Goal: Transaction & Acquisition: Purchase product/service

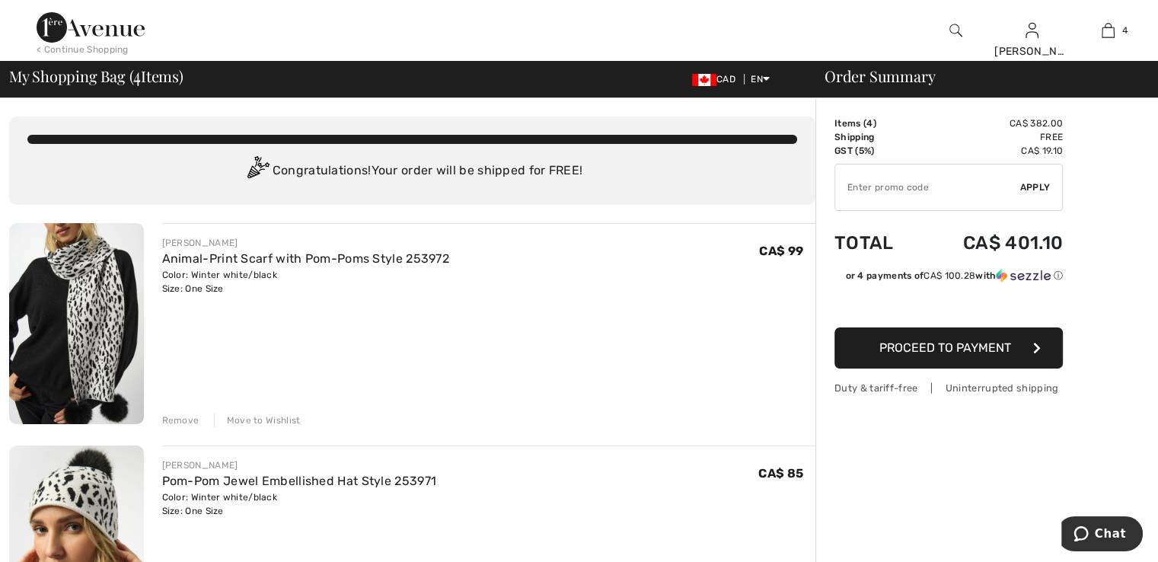
click at [99, 47] on div "< Continue Shopping" at bounding box center [83, 50] width 92 height 14
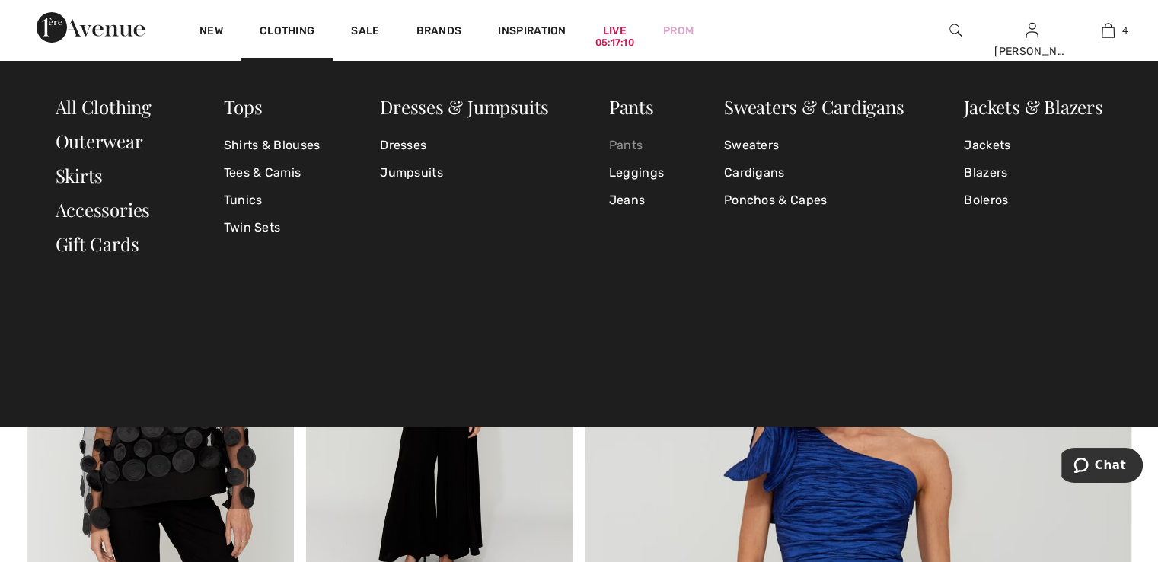
click at [616, 142] on link "Pants" at bounding box center [636, 145] width 55 height 27
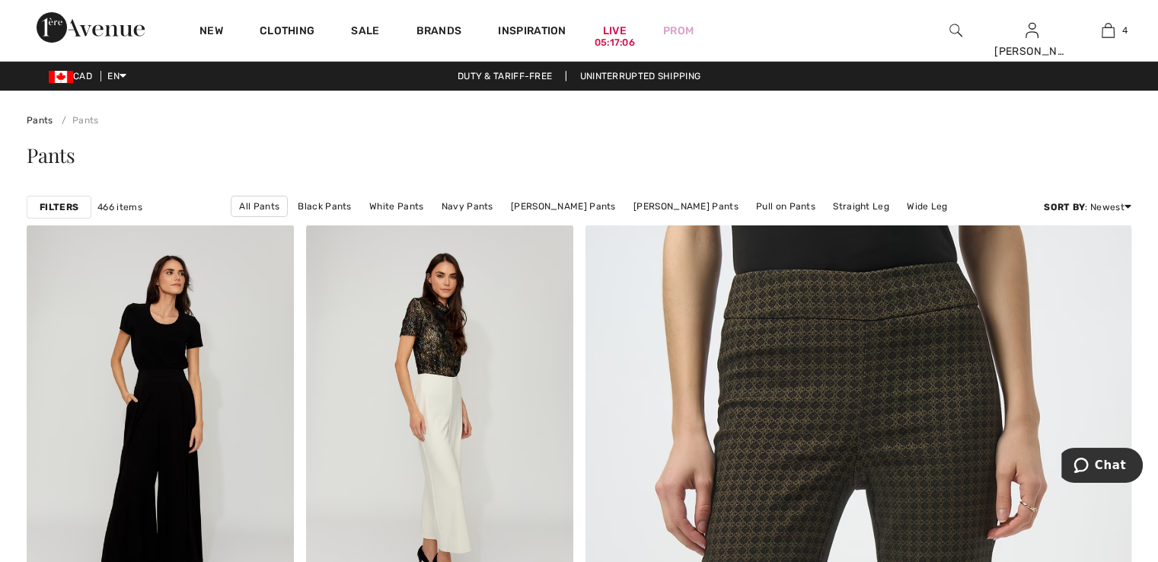
click at [57, 203] on strong "Filters" at bounding box center [59, 207] width 39 height 14
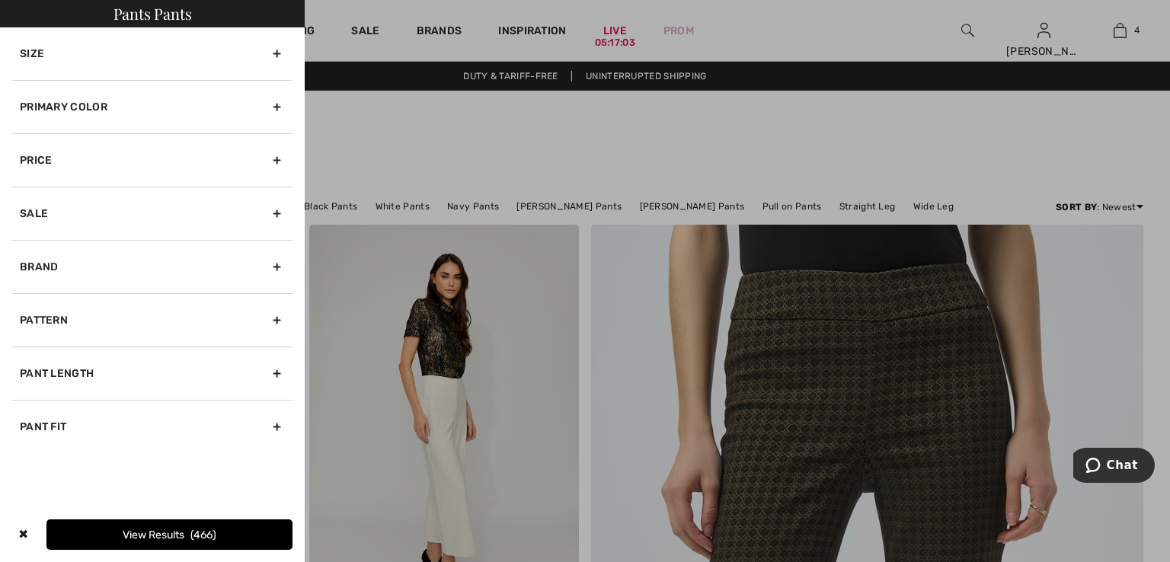
click at [277, 107] on div "Primary Color" at bounding box center [152, 106] width 280 height 53
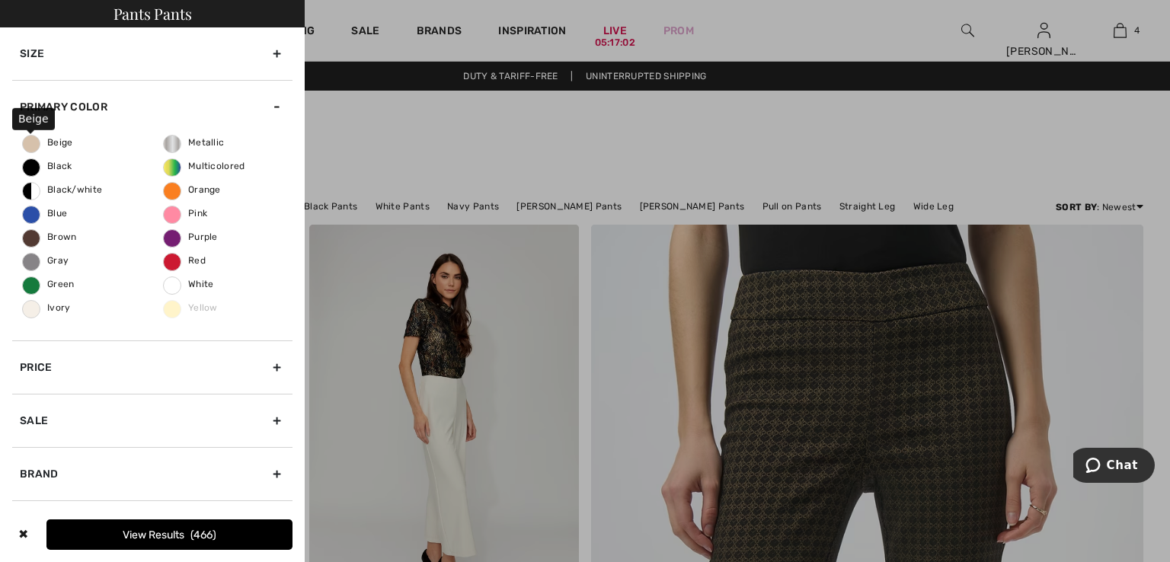
click at [23, 144] on span "Beige" at bounding box center [48, 142] width 50 height 11
click at [0, 0] on input "Beige" at bounding box center [0, 0] width 0 height 0
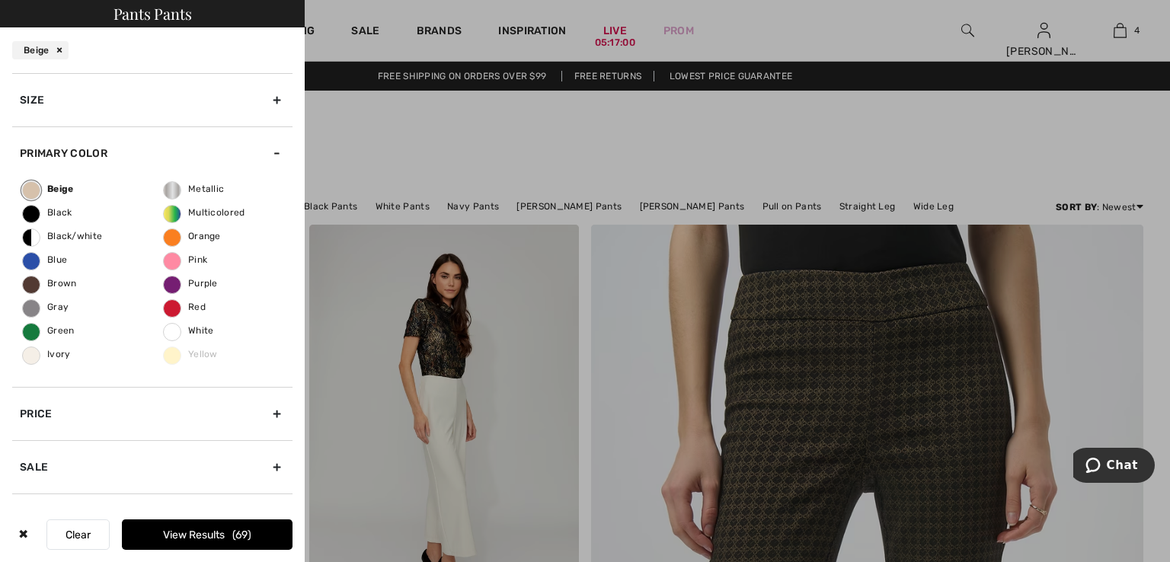
click at [193, 532] on button "View Results 69" at bounding box center [207, 534] width 171 height 30
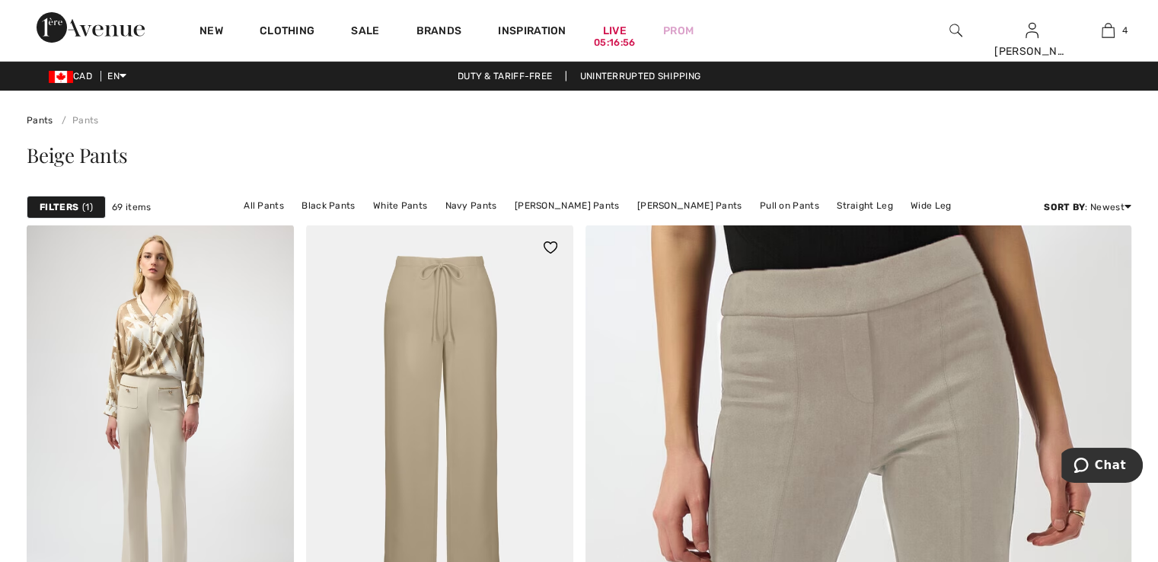
click at [473, 384] on img at bounding box center [439, 425] width 267 height 401
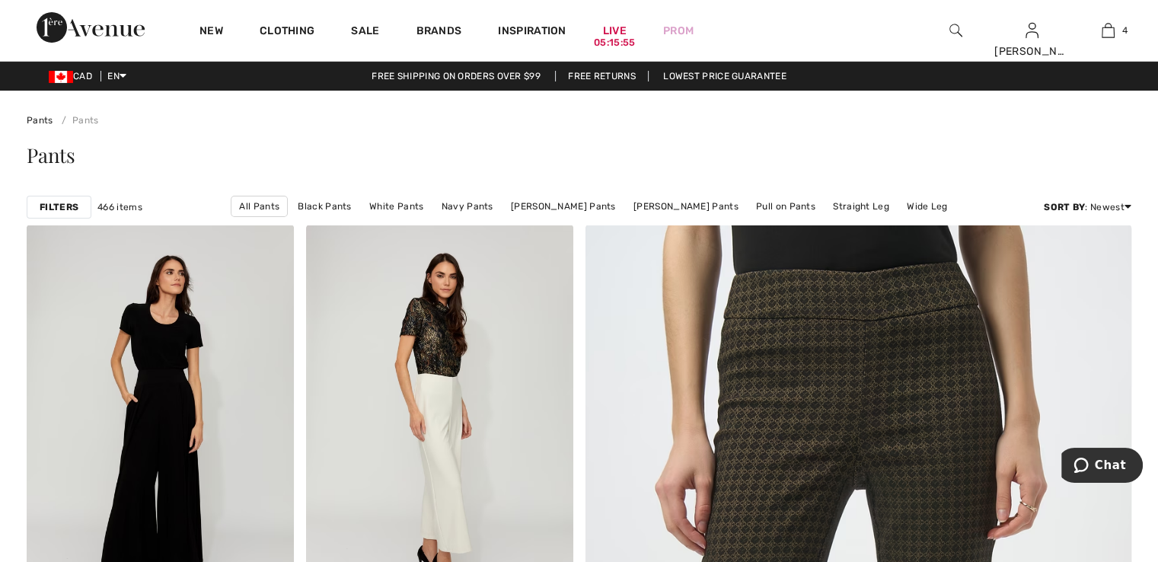
click at [950, 30] on img at bounding box center [956, 30] width 13 height 18
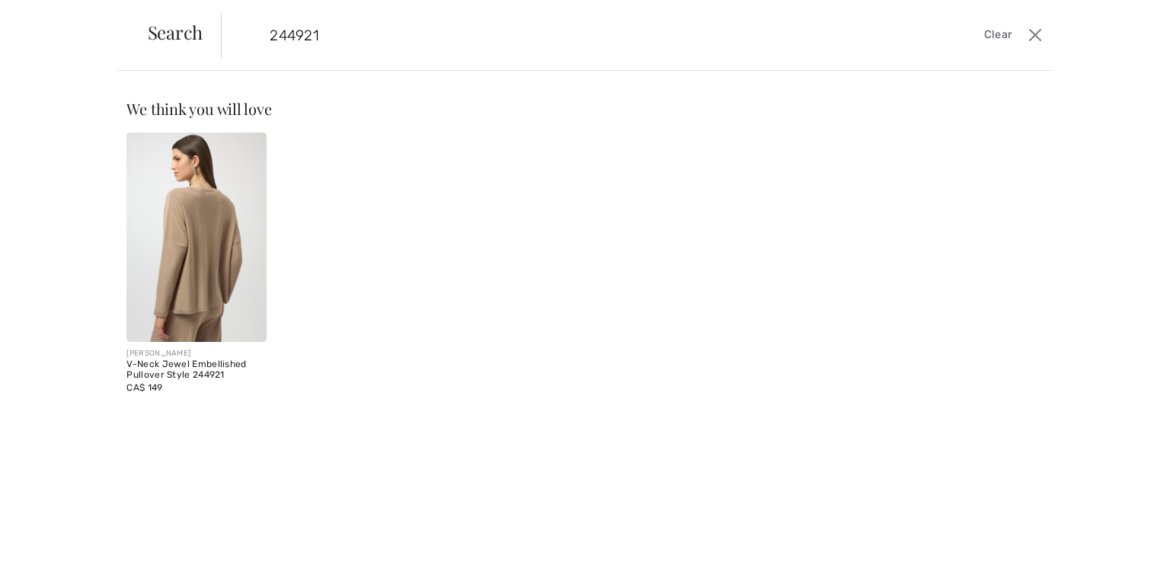
type input "244921"
click at [237, 243] on img at bounding box center [195, 236] width 139 height 209
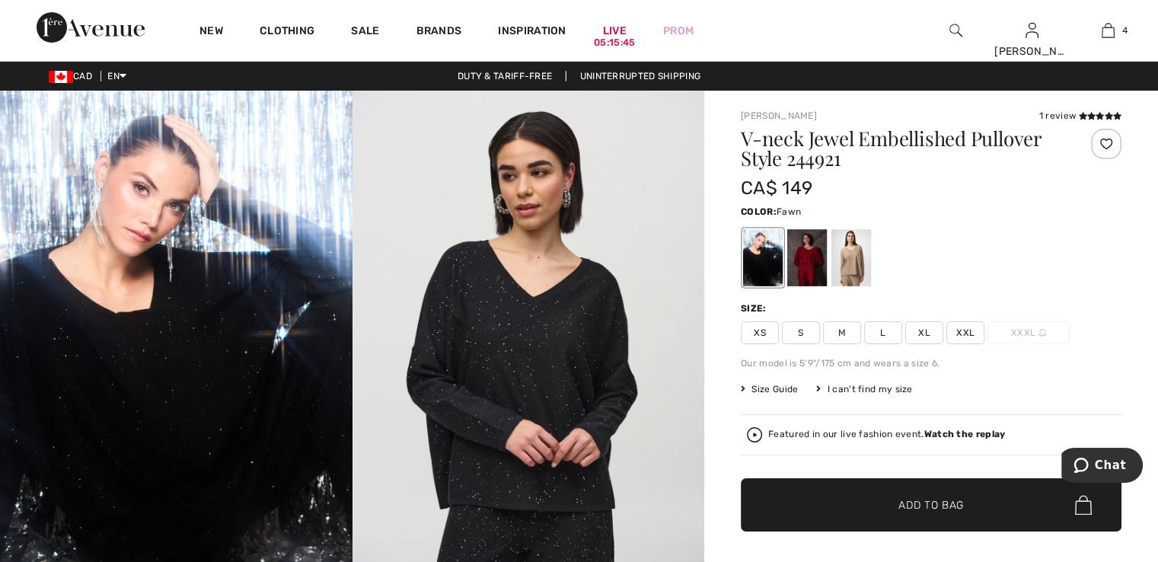
click at [858, 253] on div at bounding box center [852, 257] width 40 height 57
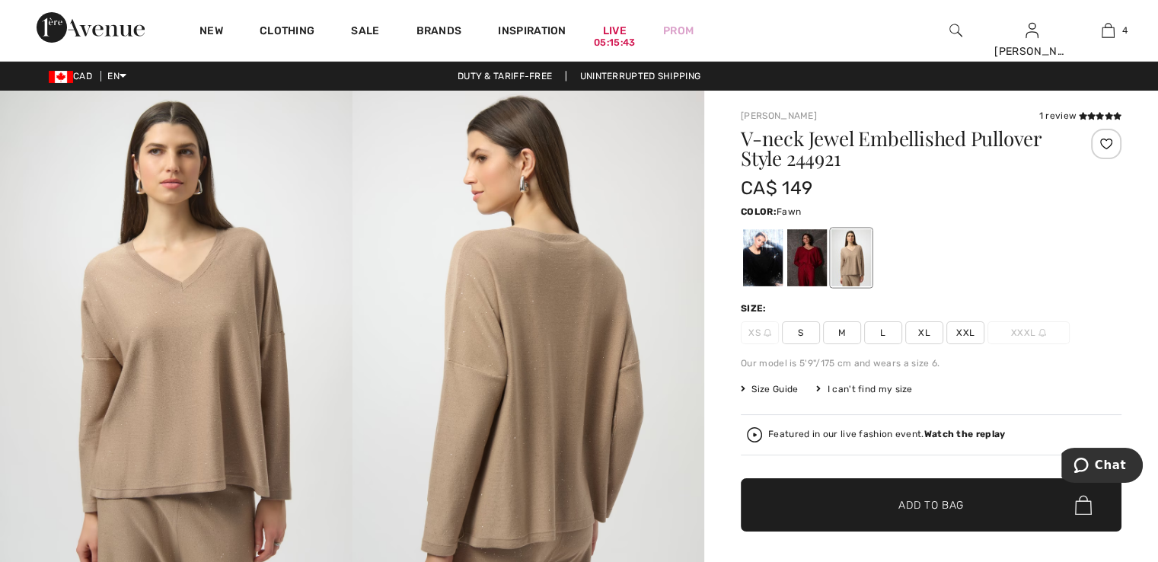
click at [800, 340] on span "S" at bounding box center [801, 332] width 38 height 23
click at [918, 514] on span "✔ Added to Bag Add to Bag" at bounding box center [931, 504] width 381 height 53
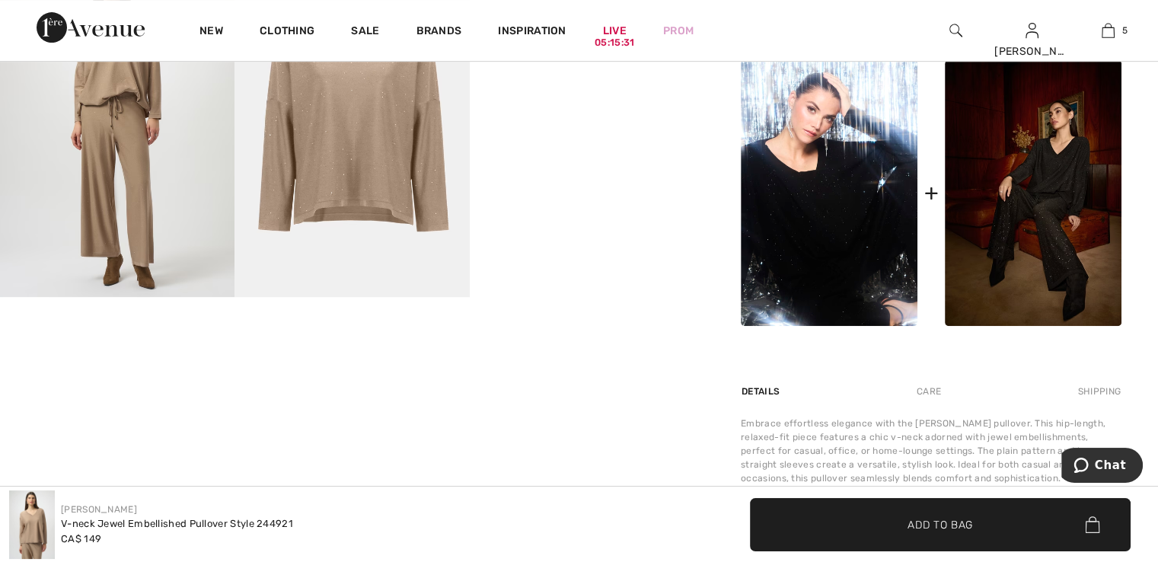
scroll to position [658, 0]
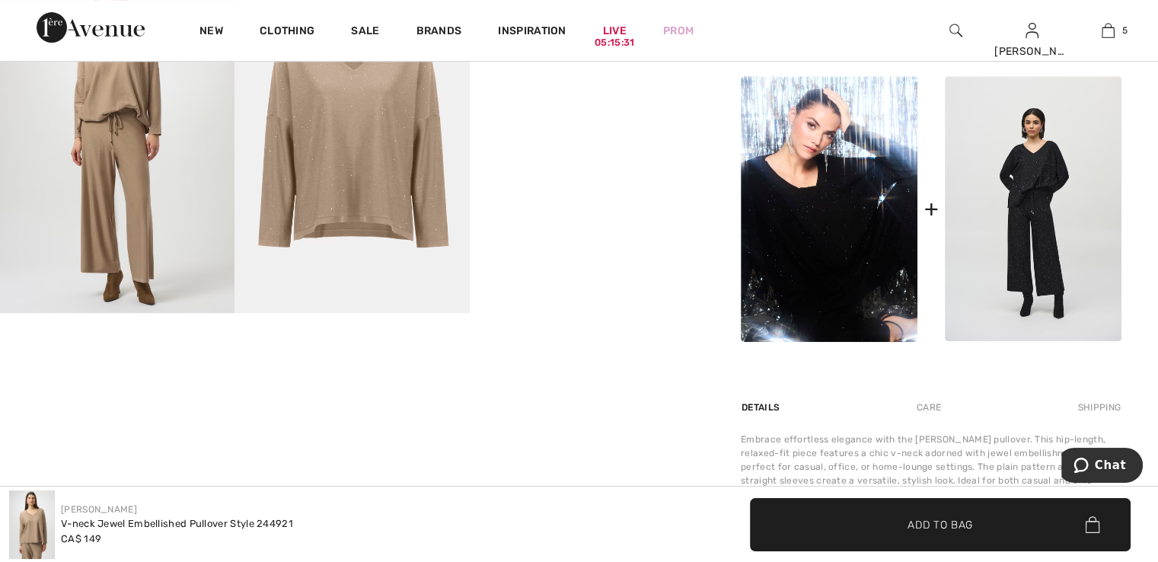
click at [1078, 241] on img at bounding box center [1033, 209] width 177 height 266
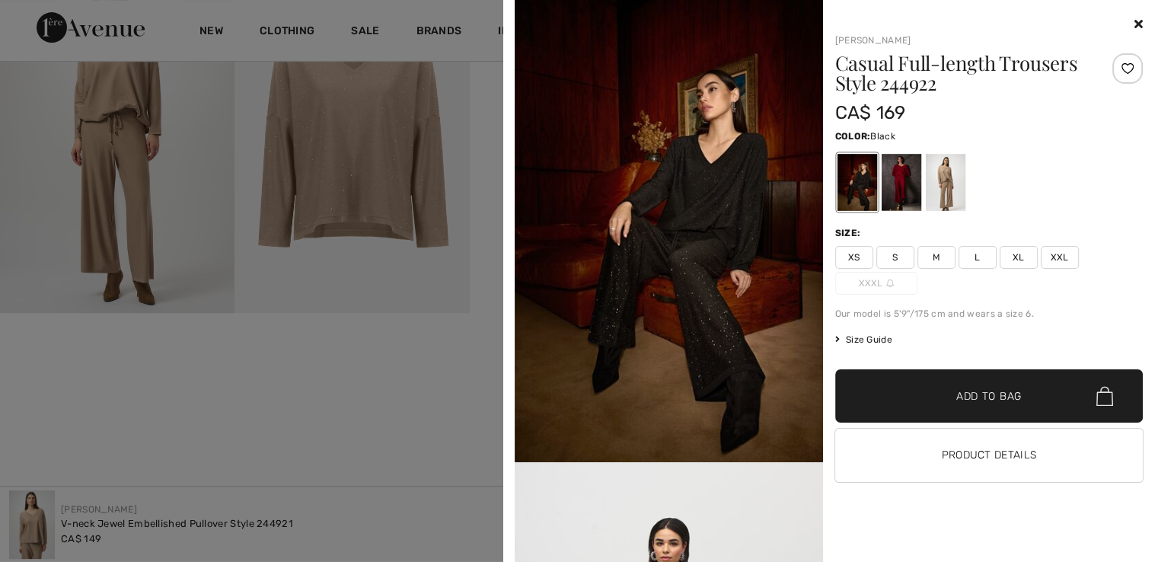
click at [953, 185] on div at bounding box center [945, 182] width 40 height 57
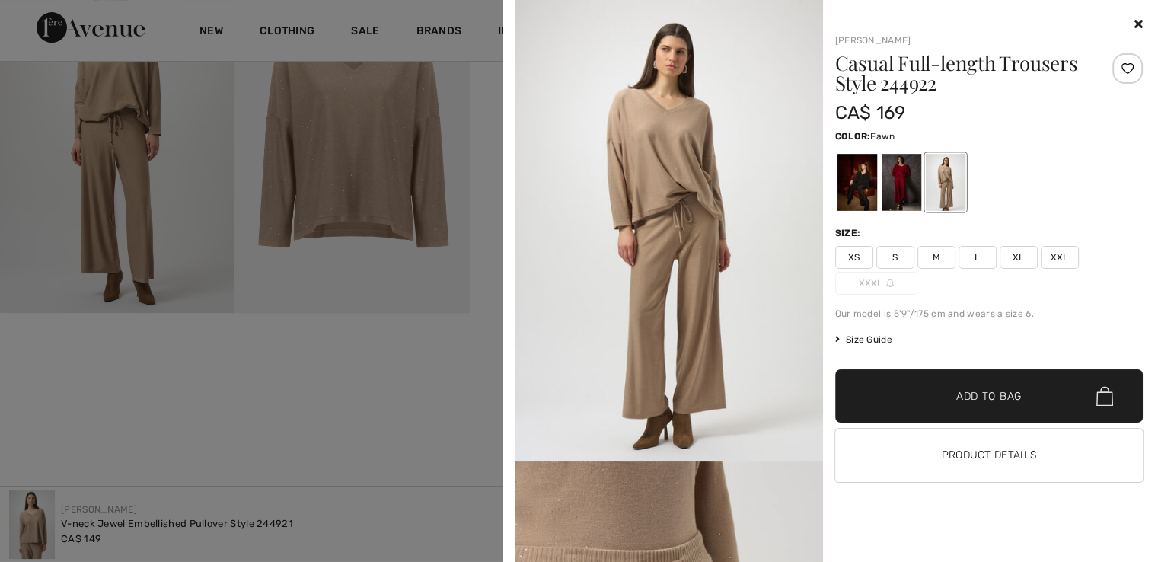
click at [895, 260] on span "S" at bounding box center [895, 257] width 38 height 23
click at [984, 409] on span "✔ Added to Bag Add to Bag" at bounding box center [989, 395] width 308 height 53
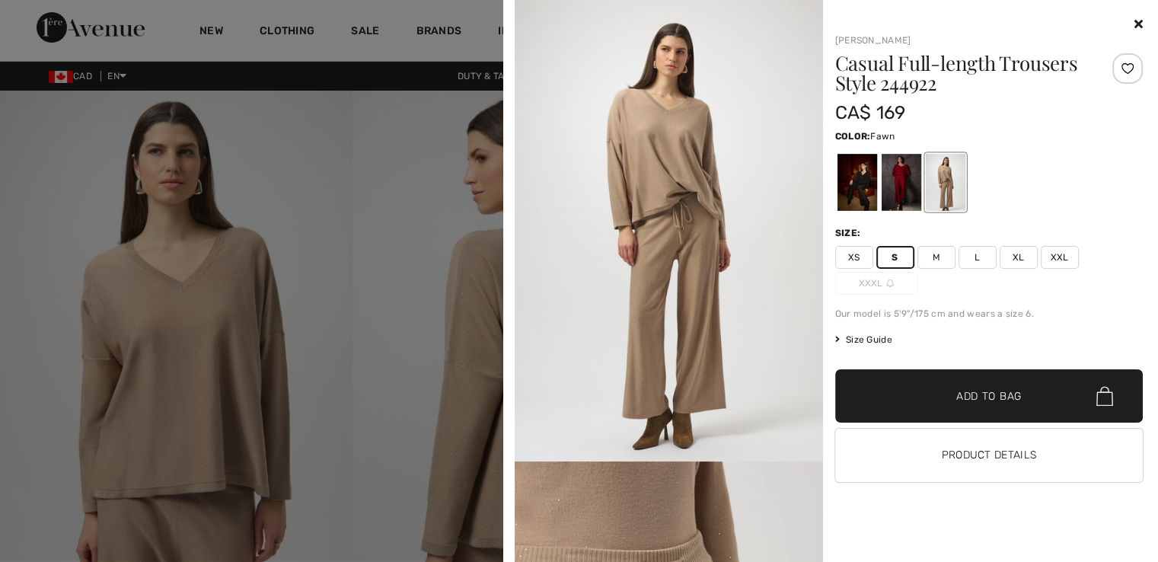
click at [1135, 18] on icon at bounding box center [1139, 24] width 8 height 12
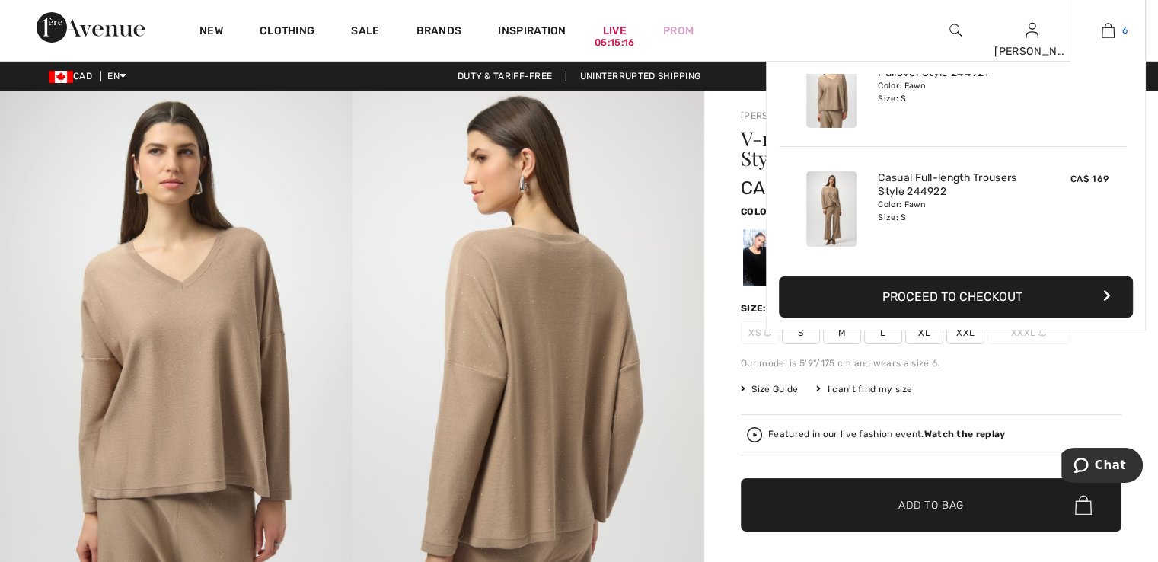
click at [1109, 29] on img at bounding box center [1108, 30] width 13 height 18
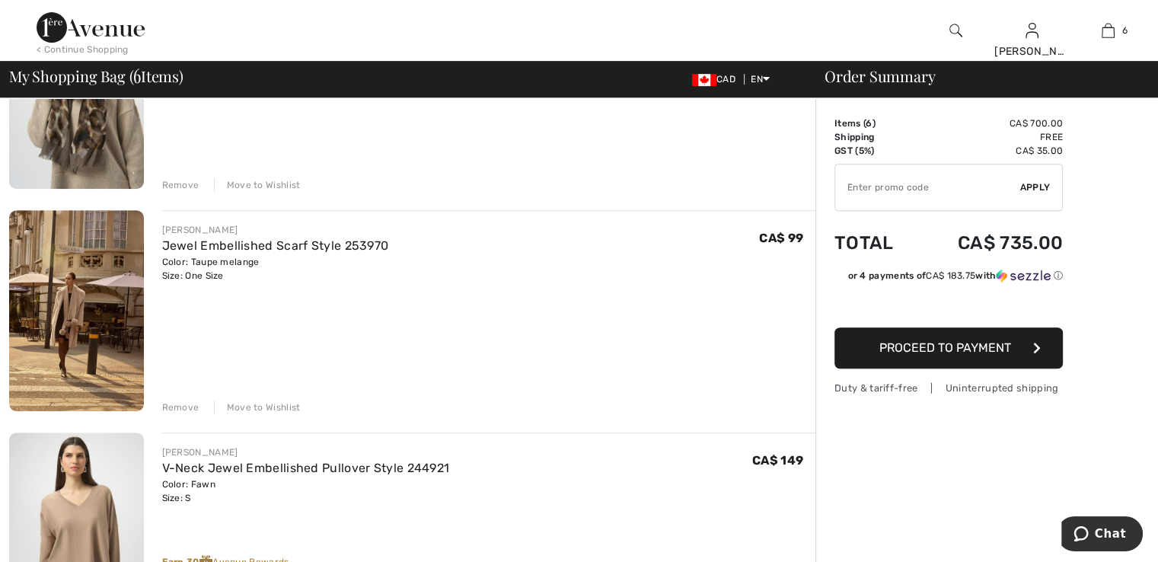
scroll to position [661, 0]
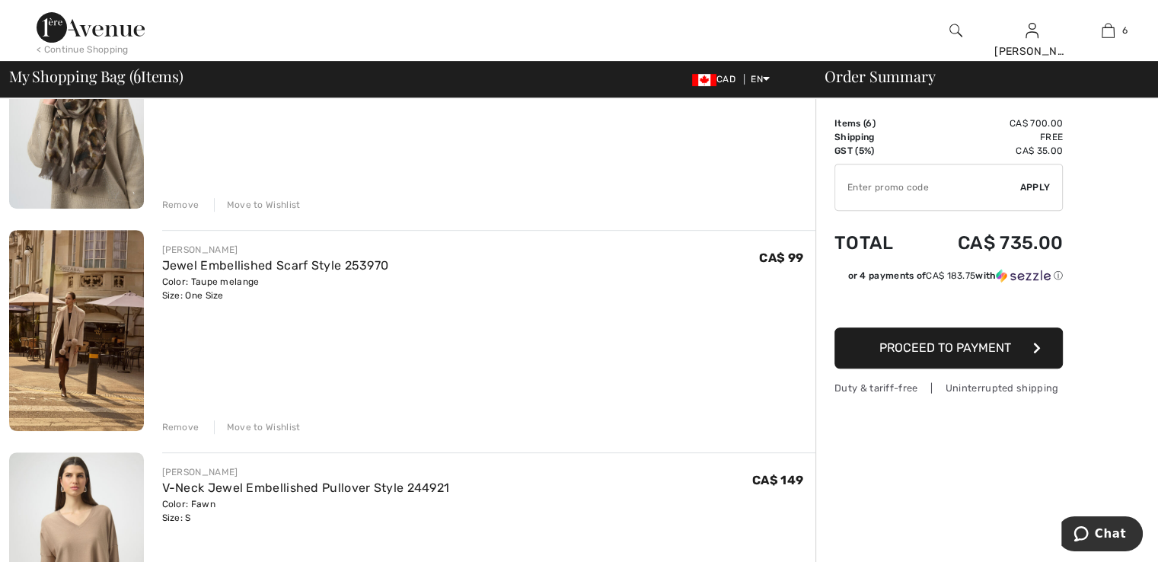
click at [70, 302] on img at bounding box center [76, 330] width 135 height 201
